Goal: Navigation & Orientation: Find specific page/section

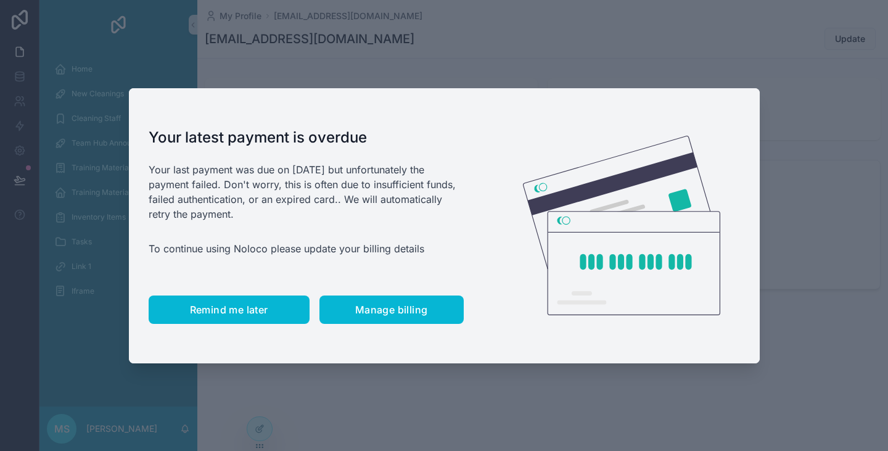
click at [221, 305] on span "Remind me later" at bounding box center [229, 309] width 78 height 12
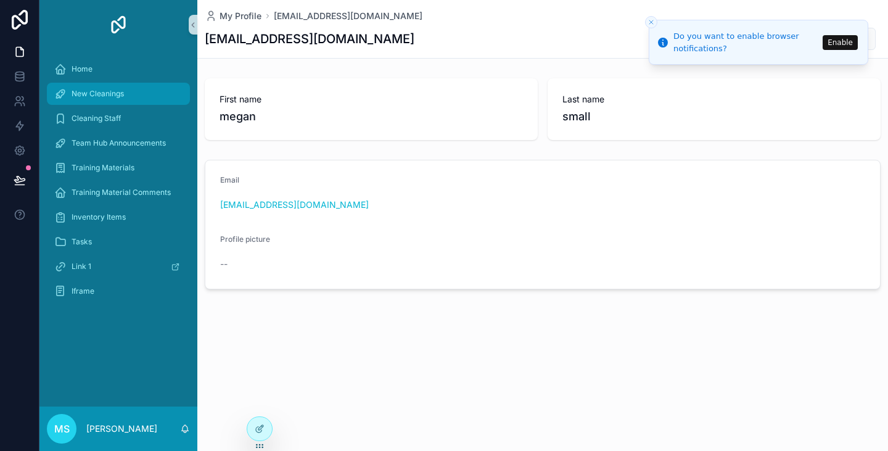
click at [120, 97] on span "New Cleanings" at bounding box center [98, 94] width 52 height 10
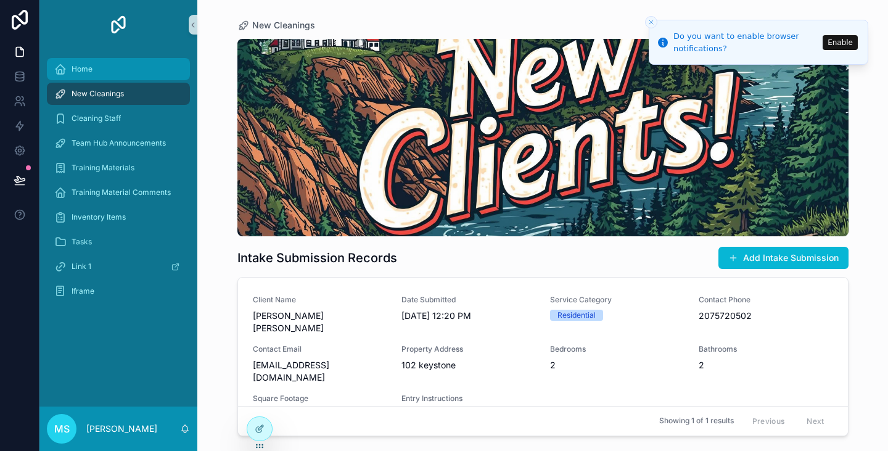
click at [104, 72] on div "Home" at bounding box center [118, 69] width 128 height 20
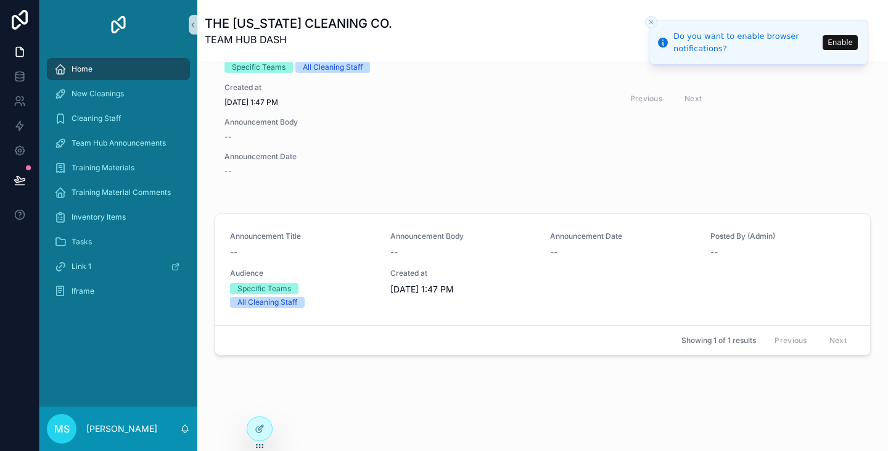
scroll to position [374, 0]
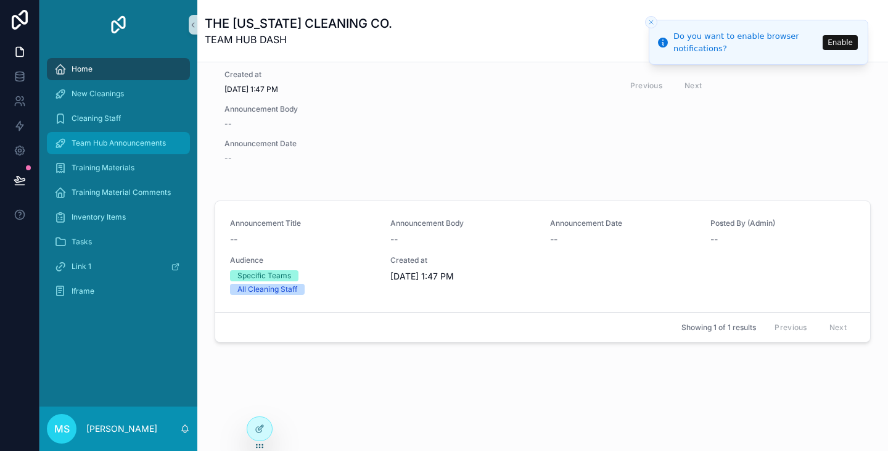
click at [107, 149] on div "Team Hub Announcements" at bounding box center [118, 143] width 128 height 20
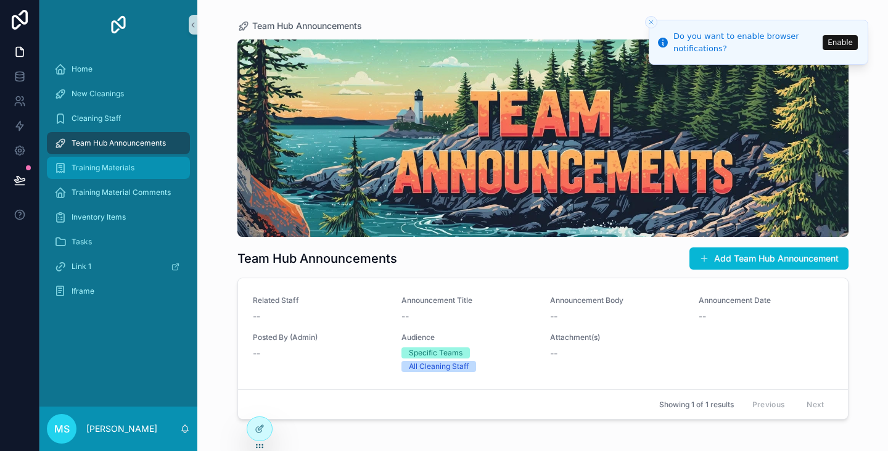
click at [107, 175] on div "Training Materials" at bounding box center [118, 168] width 128 height 20
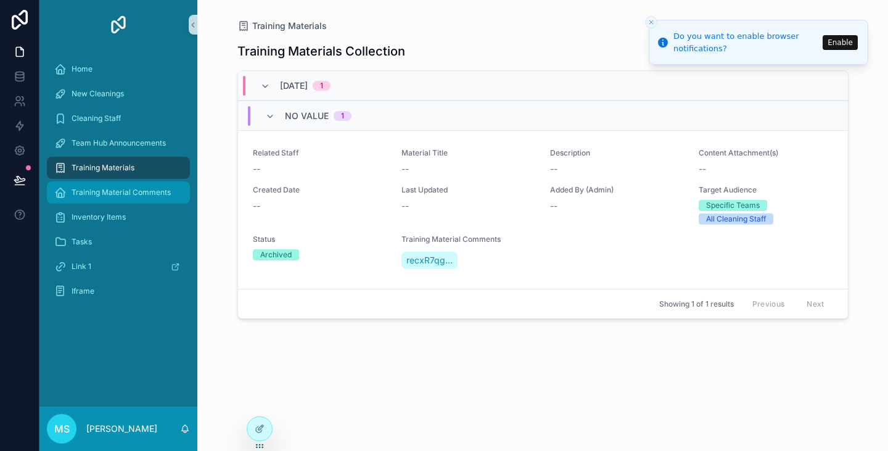
click at [109, 198] on div "Training Material Comments" at bounding box center [118, 193] width 128 height 20
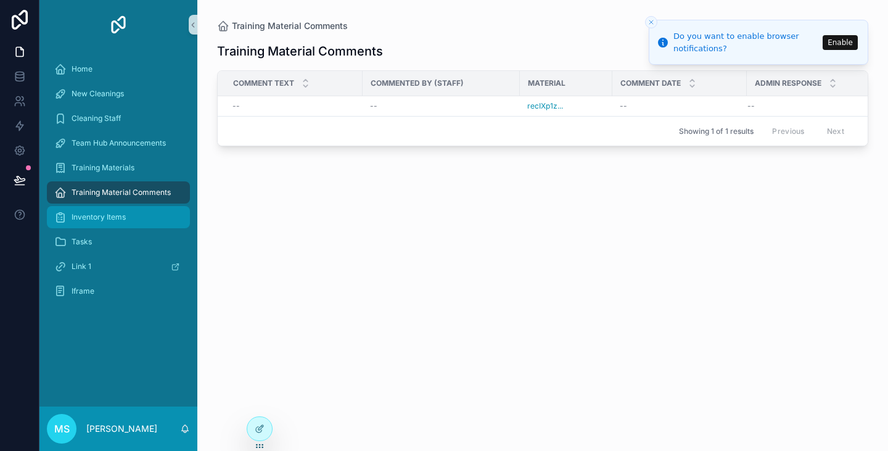
click at [109, 212] on div "Inventory Items" at bounding box center [118, 217] width 128 height 20
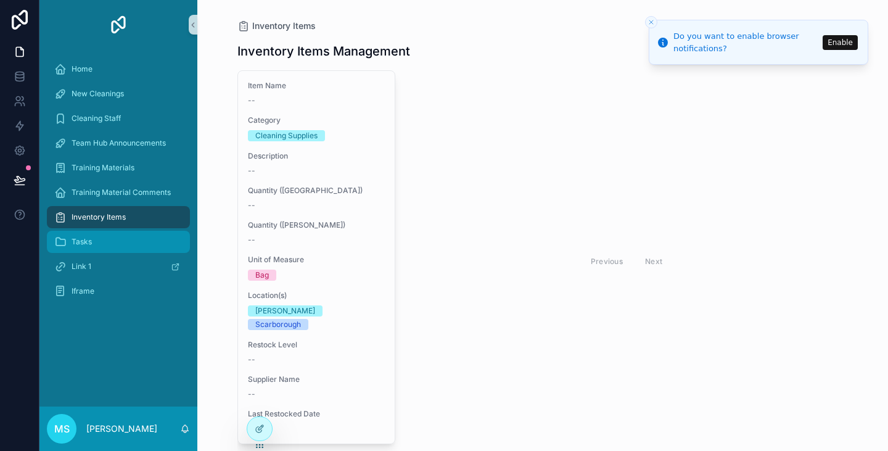
click at [117, 241] on div "Tasks" at bounding box center [118, 242] width 128 height 20
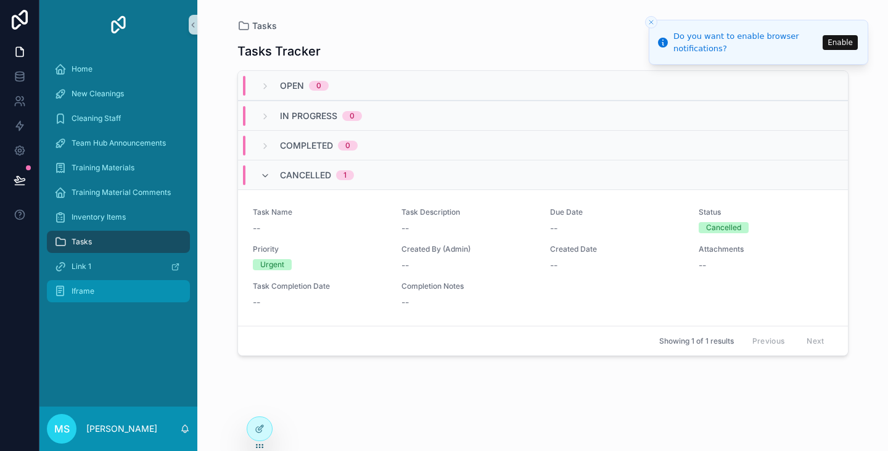
click at [144, 292] on div "Iframe" at bounding box center [118, 291] width 128 height 20
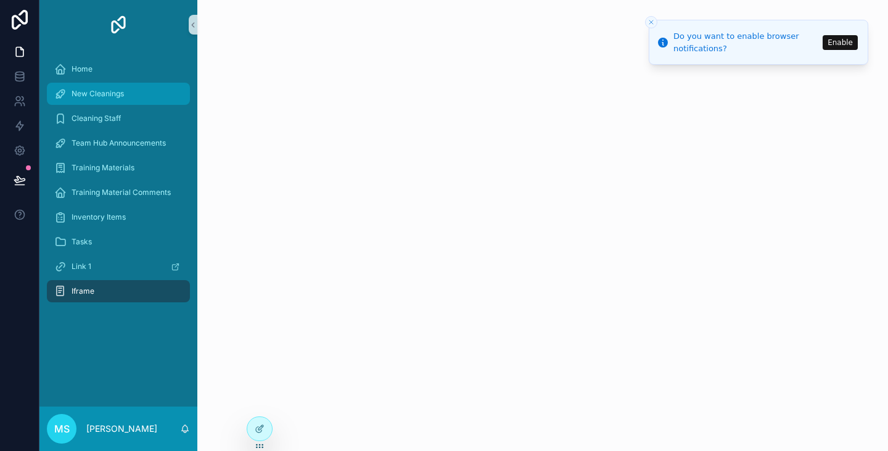
click at [150, 85] on div "New Cleanings" at bounding box center [118, 94] width 128 height 20
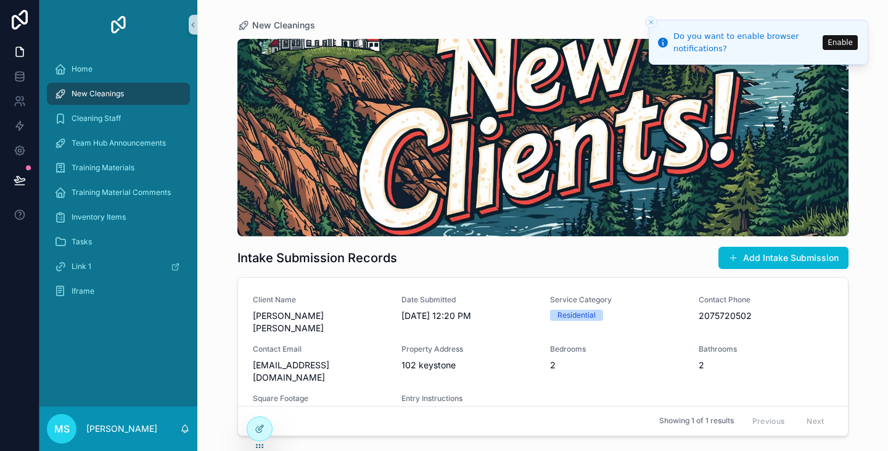
drag, startPoint x: 825, startPoint y: 45, endPoint x: 834, endPoint y: 44, distance: 9.3
click at [834, 44] on li "Do you want to enable browser notifications? Enable" at bounding box center [759, 42] width 220 height 45
click at [834, 44] on button "Enable" at bounding box center [840, 42] width 35 height 15
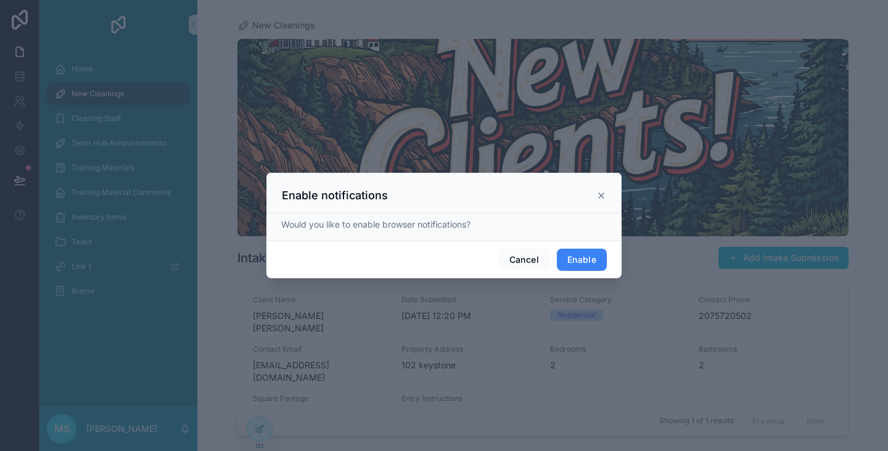
click at [593, 258] on button "Enable" at bounding box center [582, 260] width 50 height 22
